Goal: Task Accomplishment & Management: Complete application form

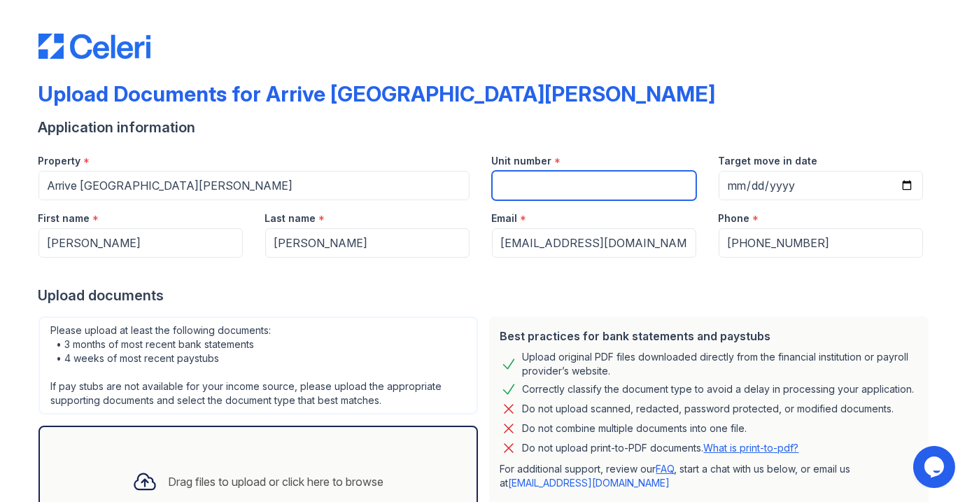
click at [581, 185] on input "Unit number" at bounding box center [594, 185] width 204 height 29
type input "6111"
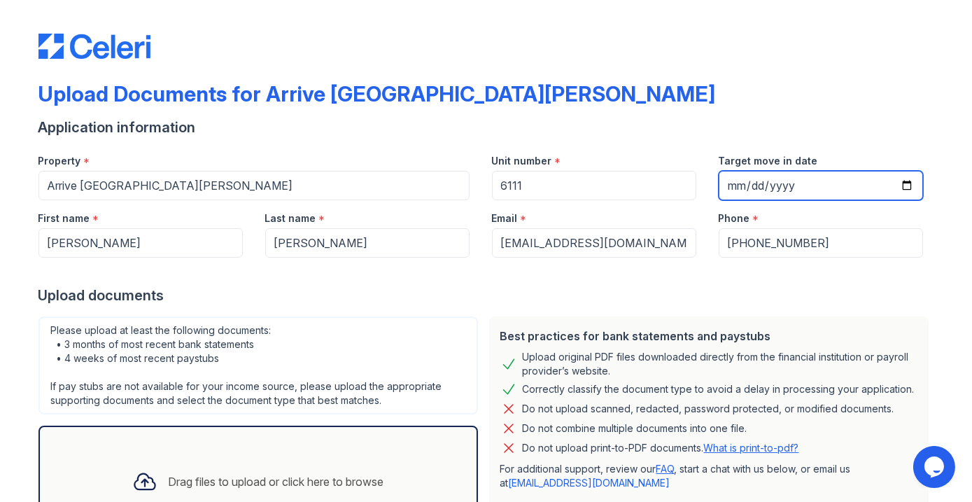
click at [740, 190] on input "Target move in date" at bounding box center [821, 185] width 204 height 29
click at [899, 183] on input "Target move in date" at bounding box center [821, 185] width 204 height 29
type input "[DATE]"
click at [402, 295] on div "Upload documents" at bounding box center [486, 296] width 896 height 20
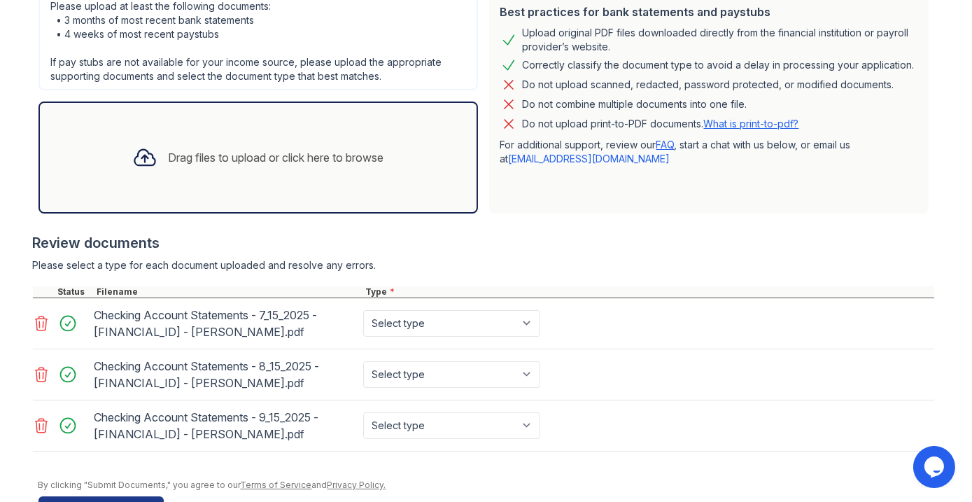
scroll to position [367, 0]
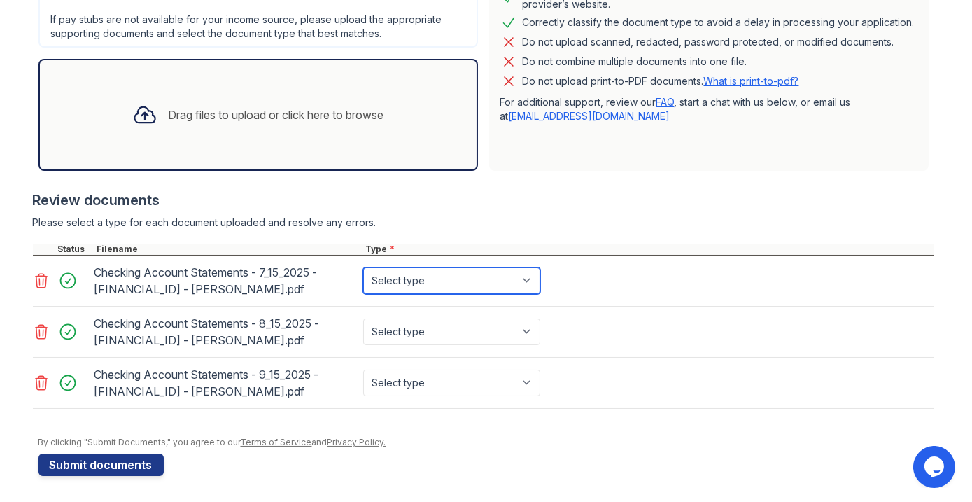
click at [430, 279] on select "Select type Paystub Bank Statement Offer Letter Tax Documents Benefit Award Let…" at bounding box center [451, 280] width 177 height 27
select select "bank_statement"
click at [363, 267] on select "Select type Paystub Bank Statement Offer Letter Tax Documents Benefit Award Let…" at bounding box center [451, 280] width 177 height 27
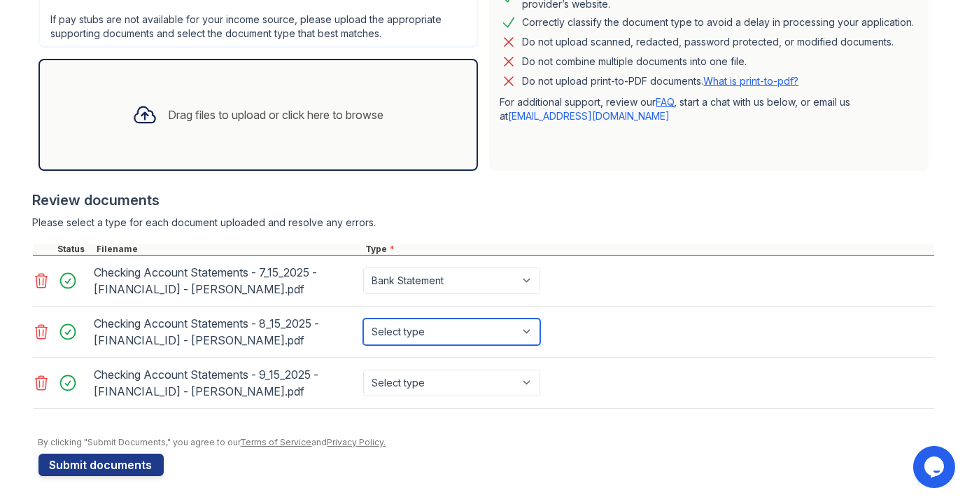
click at [416, 331] on select "Select type Paystub Bank Statement Offer Letter Tax Documents Benefit Award Let…" at bounding box center [451, 331] width 177 height 27
select select "bank_statement"
click at [363, 318] on select "Select type Paystub Bank Statement Offer Letter Tax Documents Benefit Award Let…" at bounding box center [451, 331] width 177 height 27
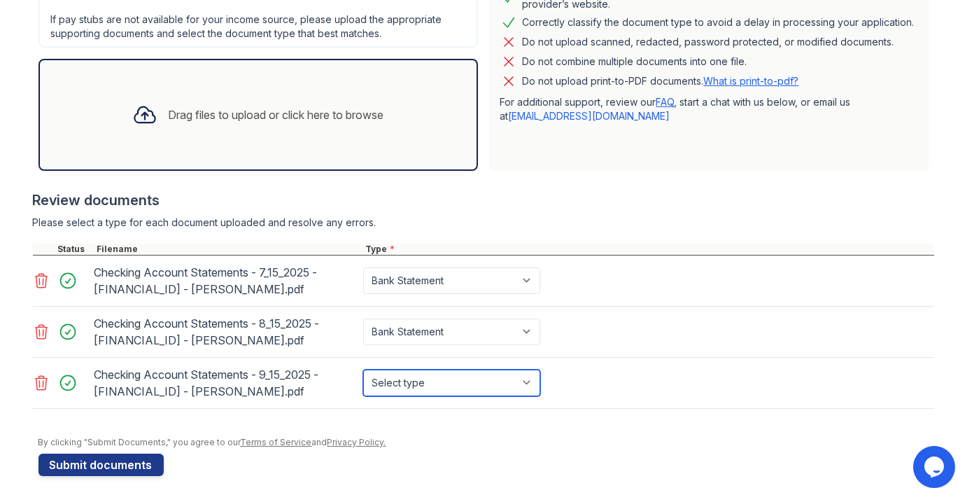
click at [408, 376] on select "Select type Paystub Bank Statement Offer Letter Tax Documents Benefit Award Let…" at bounding box center [451, 383] width 177 height 27
select select "bank_statement"
click at [363, 370] on select "Select type Paystub Bank Statement Offer Letter Tax Documents Benefit Award Let…" at bounding box center [451, 383] width 177 height 27
click at [454, 437] on div "By clicking "Submit Documents," you agree to our Terms of Service and Privacy P…" at bounding box center [486, 442] width 896 height 11
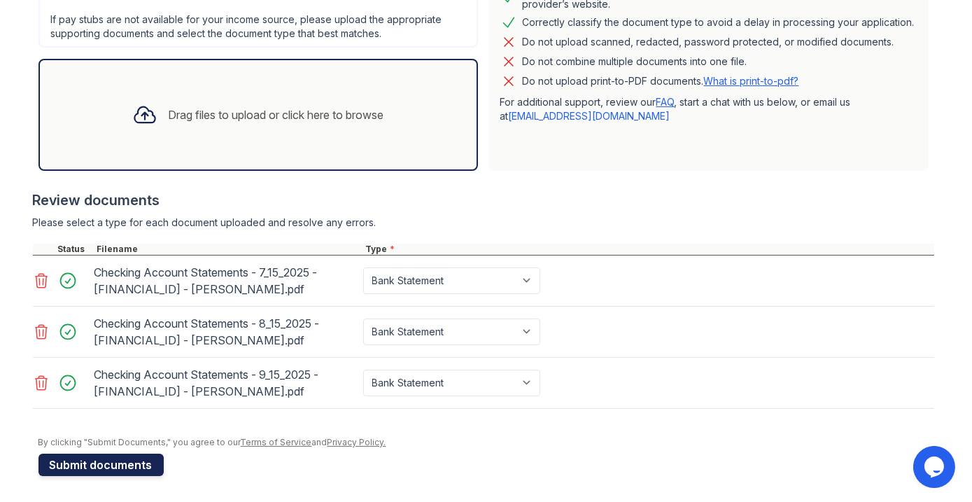
click at [139, 463] on button "Submit documents" at bounding box center [100, 465] width 125 height 22
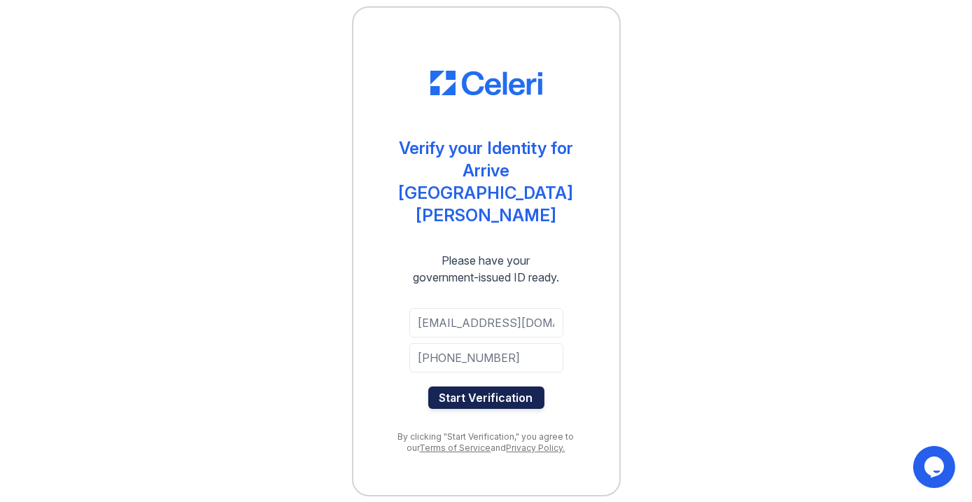
click at [500, 386] on button "Start Verification" at bounding box center [486, 397] width 116 height 22
